Goal: Task Accomplishment & Management: Manage account settings

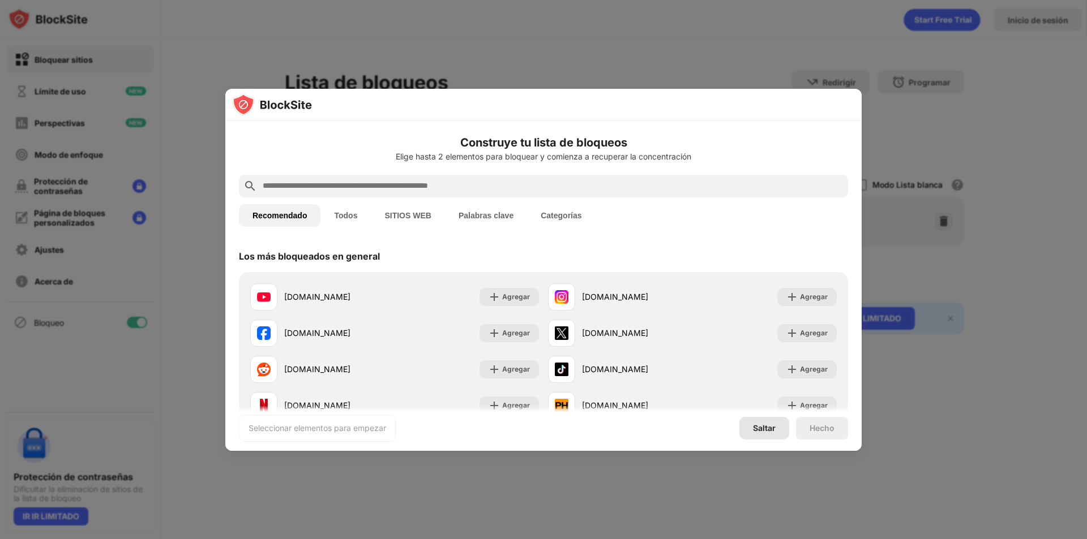
click at [757, 430] on font "Saltar" at bounding box center [764, 428] width 23 height 10
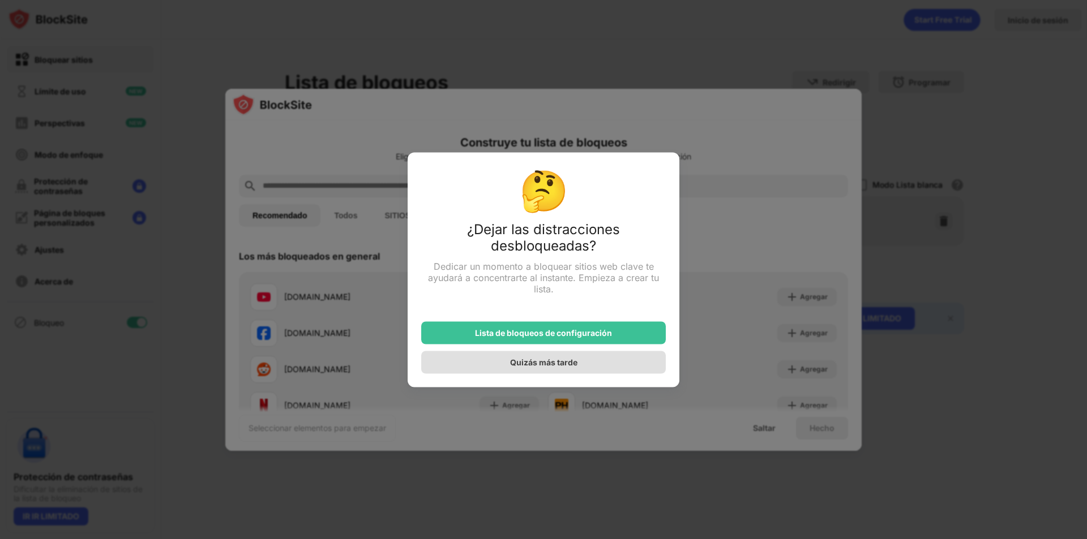
click at [519, 361] on font "Quizás más tarde" at bounding box center [543, 363] width 67 height 10
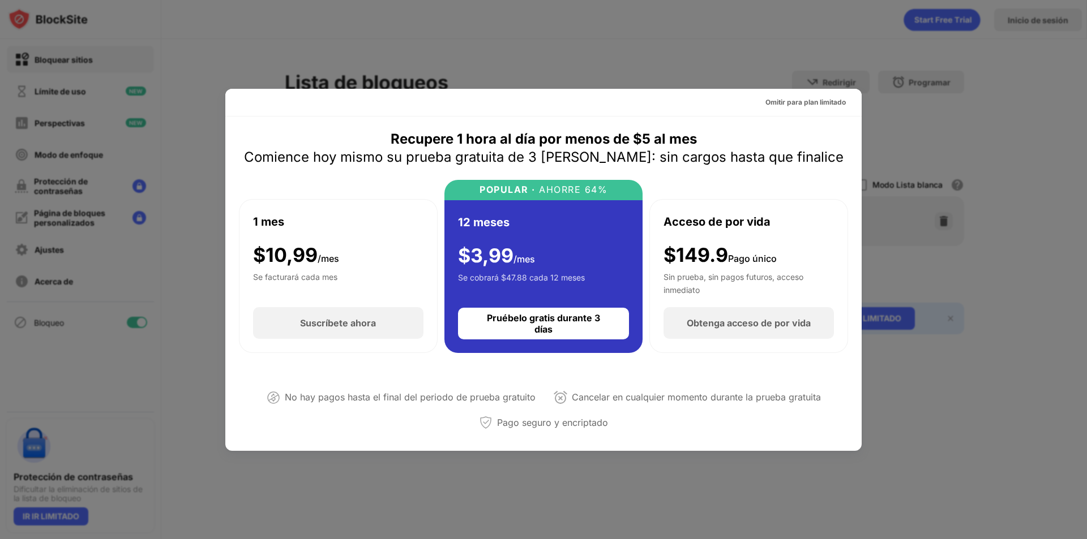
click at [976, 268] on div at bounding box center [543, 269] width 1087 height 539
click at [830, 102] on font "Omitir para plan limitado" at bounding box center [805, 102] width 80 height 8
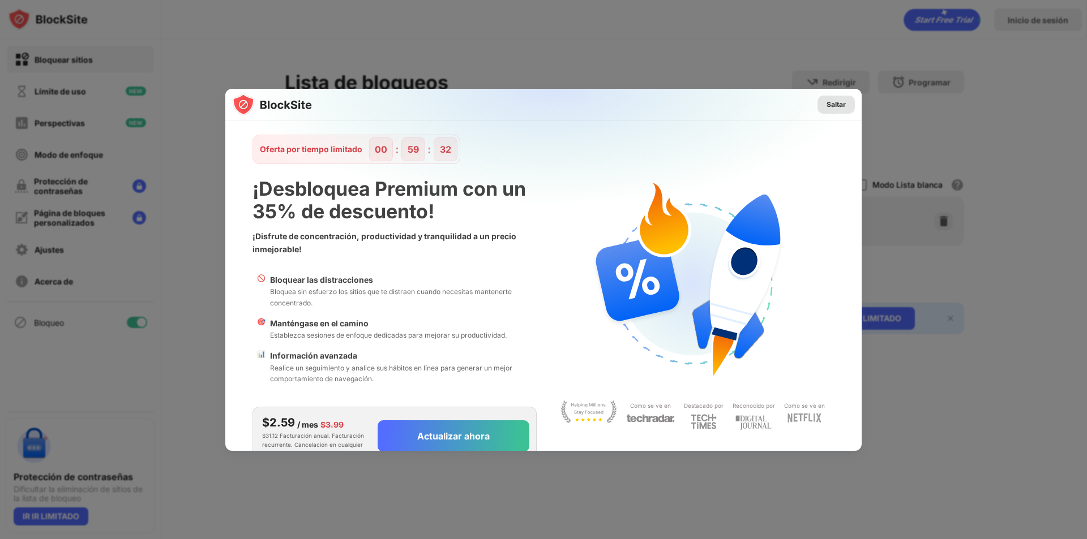
click at [831, 105] on font "Saltar" at bounding box center [835, 104] width 19 height 8
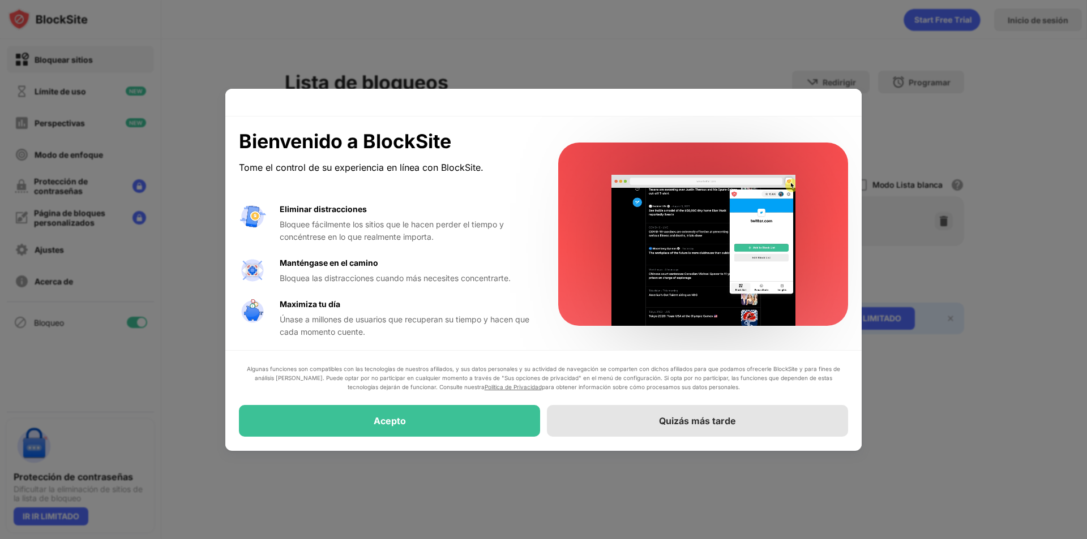
click at [679, 423] on font "Quizás más tarde" at bounding box center [697, 421] width 77 height 11
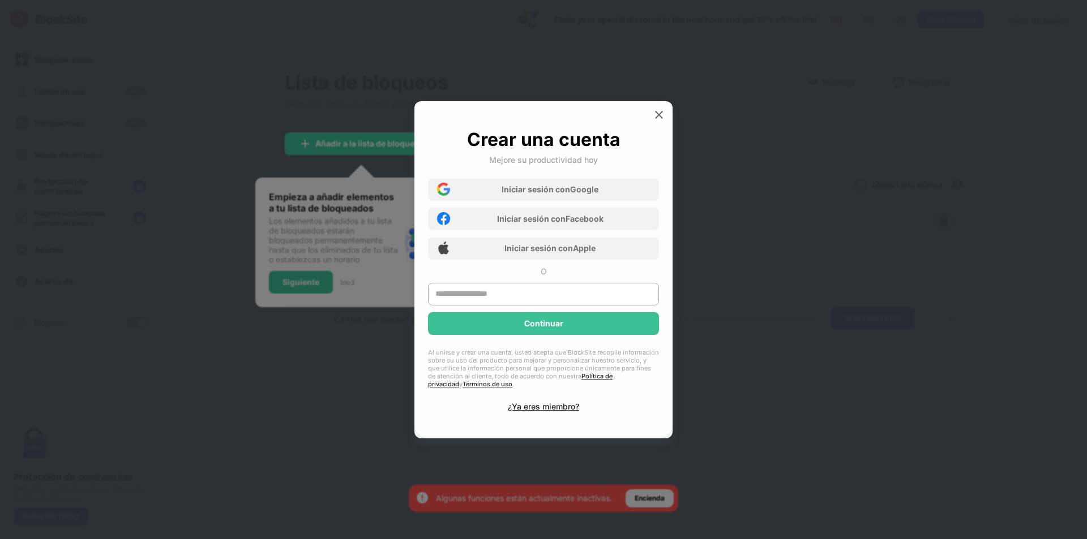
click at [680, 421] on div at bounding box center [543, 269] width 1087 height 539
